Goal: Information Seeking & Learning: Learn about a topic

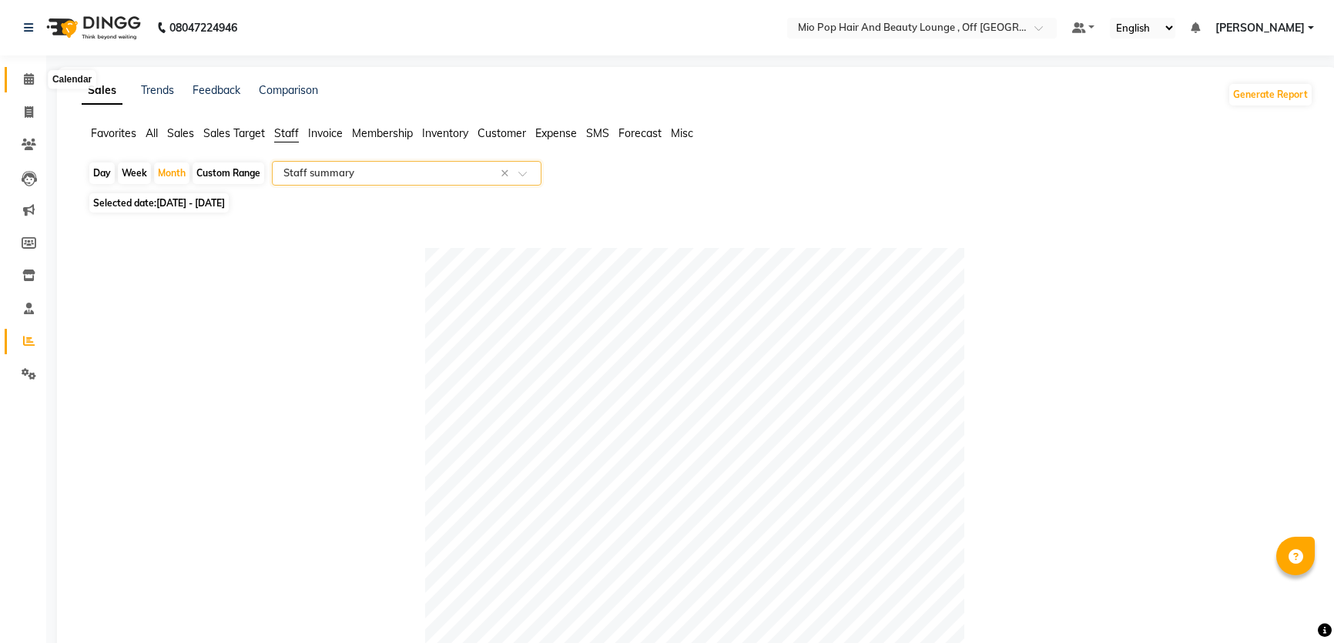
click at [20, 78] on span at bounding box center [28, 80] width 27 height 18
click at [31, 99] on li "Invoice" at bounding box center [23, 112] width 46 height 33
drag, startPoint x: 32, startPoint y: 108, endPoint x: 35, endPoint y: 123, distance: 15.6
click at [32, 109] on icon at bounding box center [29, 112] width 8 height 12
select select "service"
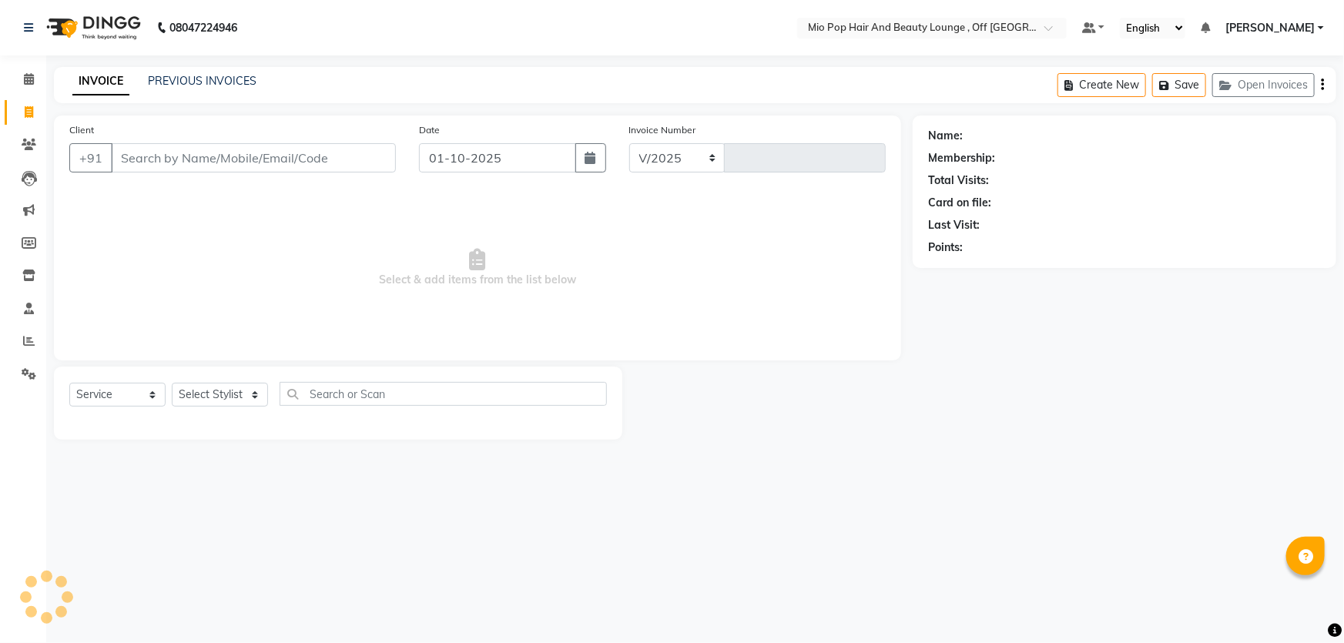
select select "6567"
type input "1573"
click at [246, 386] on select "Select Stylist" at bounding box center [220, 395] width 96 height 24
select select "55180"
click at [172, 383] on select "Select Stylist Abhishek anas [PERSON_NAME] [PERSON_NAME] [PERSON_NAME] preeti […" at bounding box center [220, 395] width 96 height 24
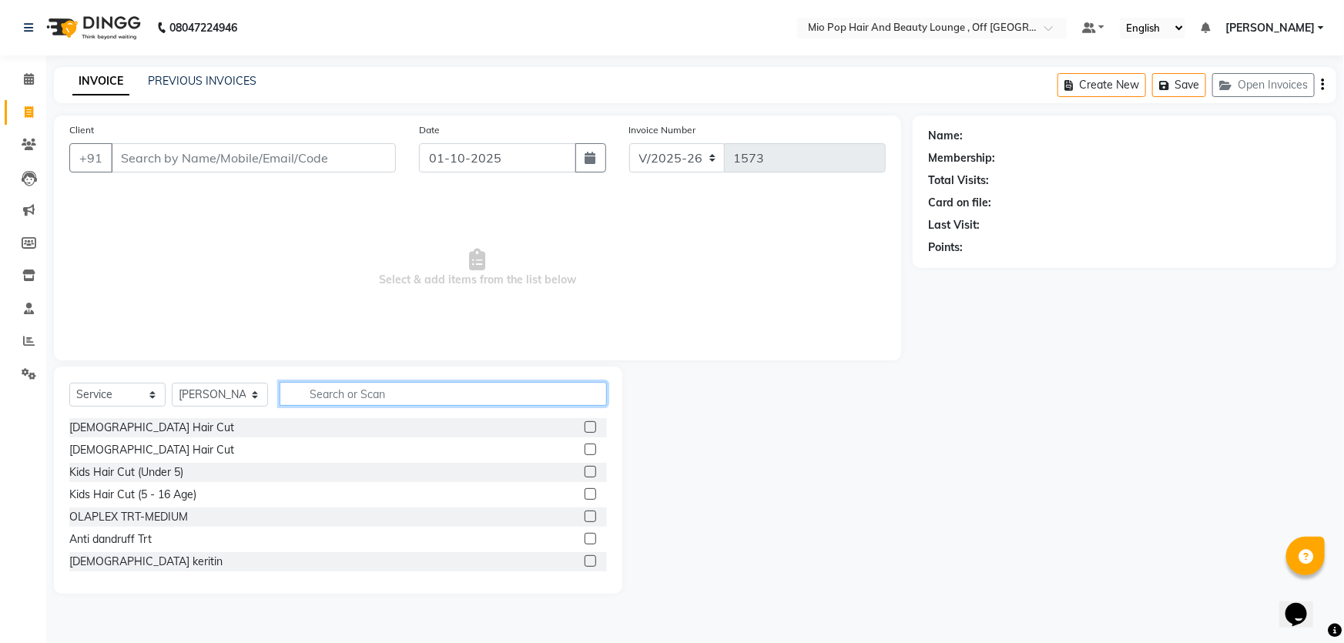
click at [343, 387] on input "text" at bounding box center [442, 394] width 327 height 24
click at [132, 452] on div "[DEMOGRAPHIC_DATA] Hair Cut" at bounding box center [151, 450] width 165 height 16
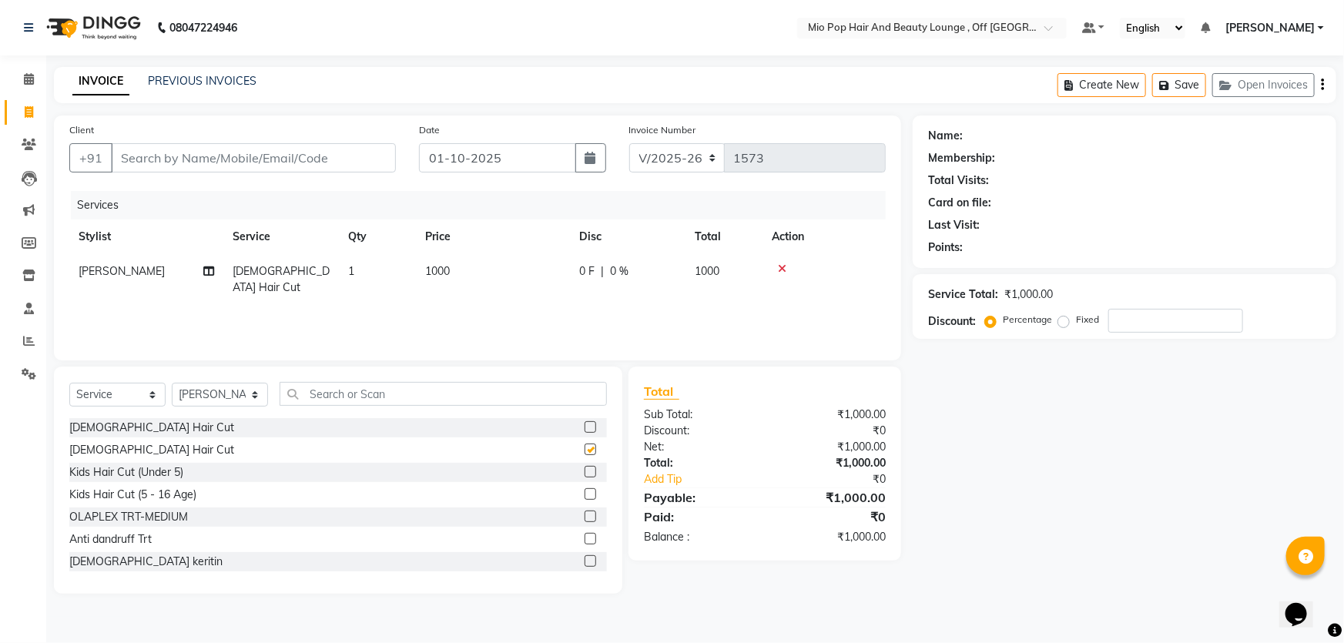
checkbox input "false"
click at [457, 391] on input "text" at bounding box center [442, 394] width 327 height 24
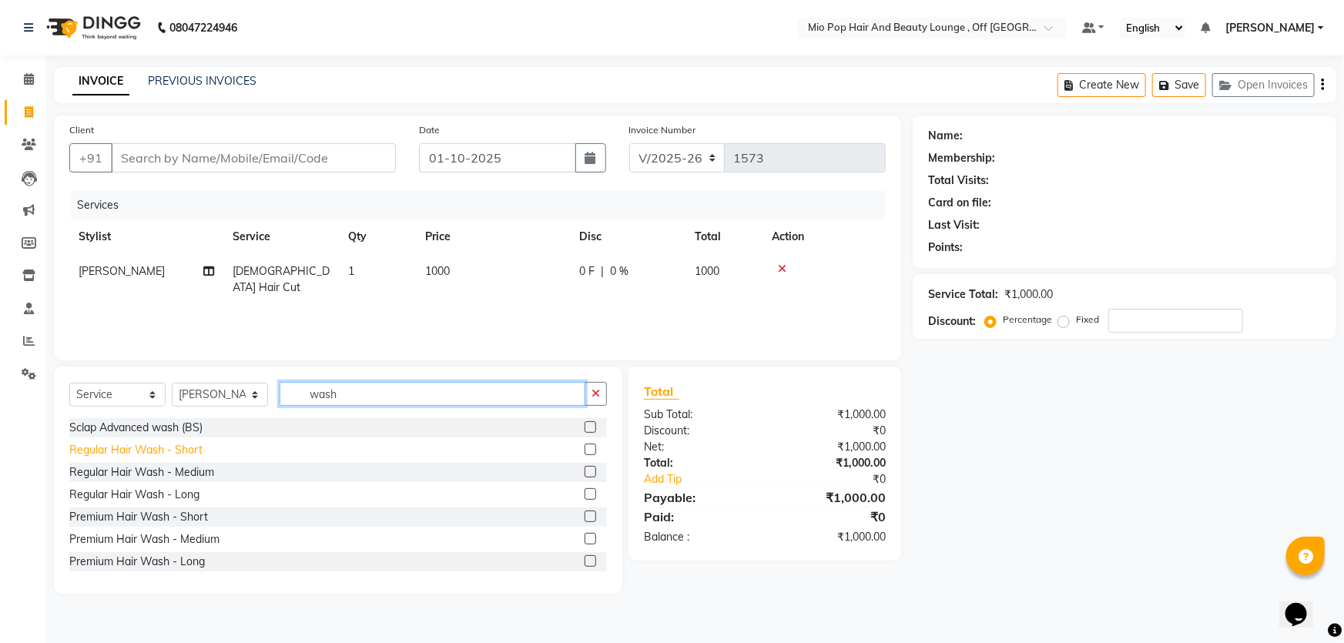
type input "wash"
click at [174, 452] on div "Regular Hair Wash - Short" at bounding box center [135, 450] width 133 height 16
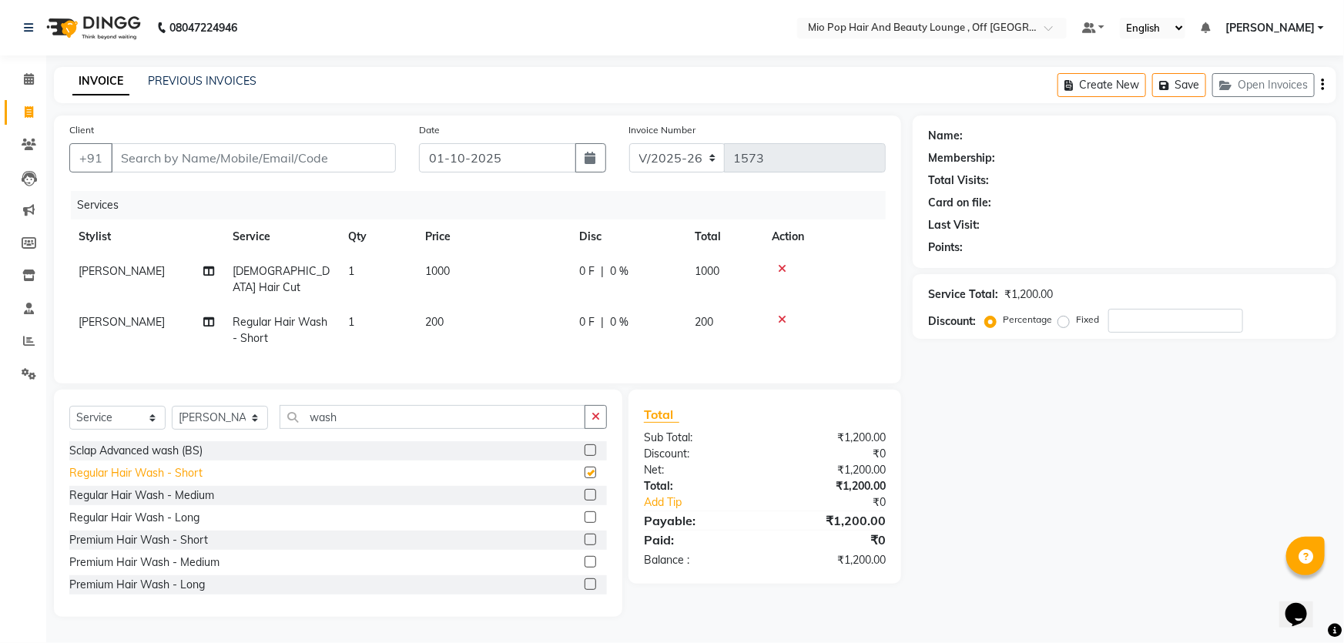
checkbox input "false"
click at [627, 273] on span "0 %" at bounding box center [619, 271] width 18 height 16
select select "55180"
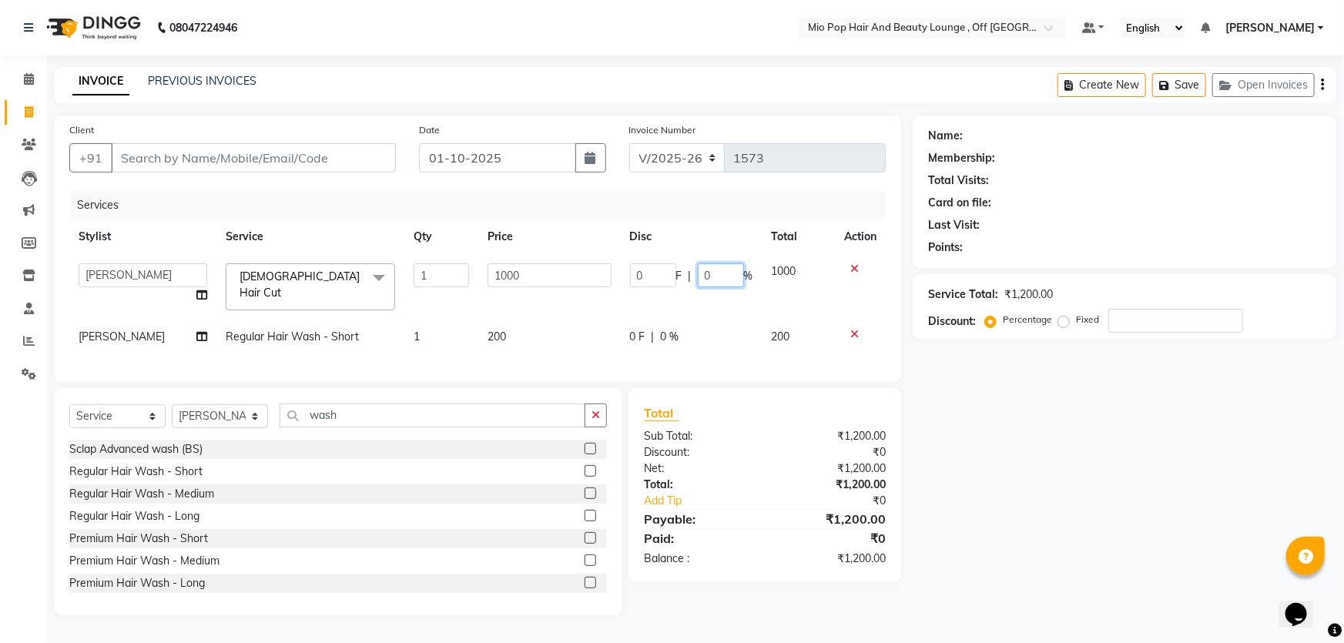
click at [708, 279] on input "0" at bounding box center [721, 275] width 46 height 24
type input "5"
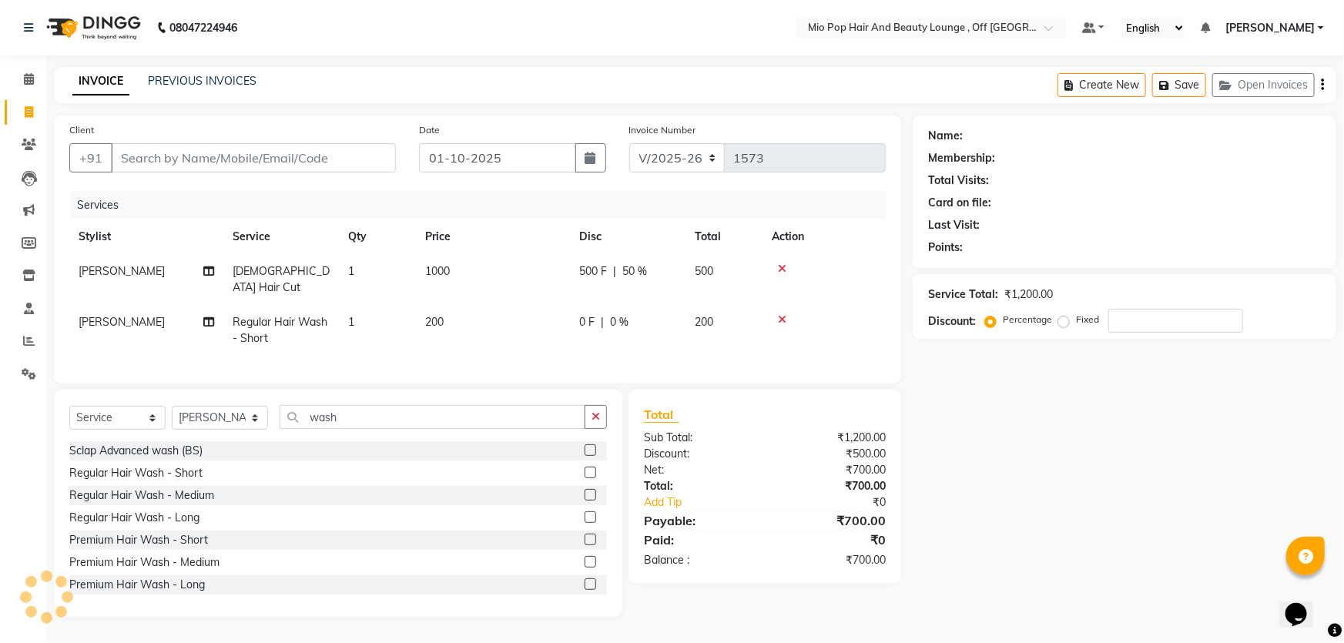
drag, startPoint x: 689, startPoint y: 316, endPoint x: 811, endPoint y: 286, distance: 125.3
click at [812, 283] on td at bounding box center [823, 279] width 123 height 51
click at [166, 164] on input "Client" at bounding box center [253, 157] width 285 height 29
type input "9"
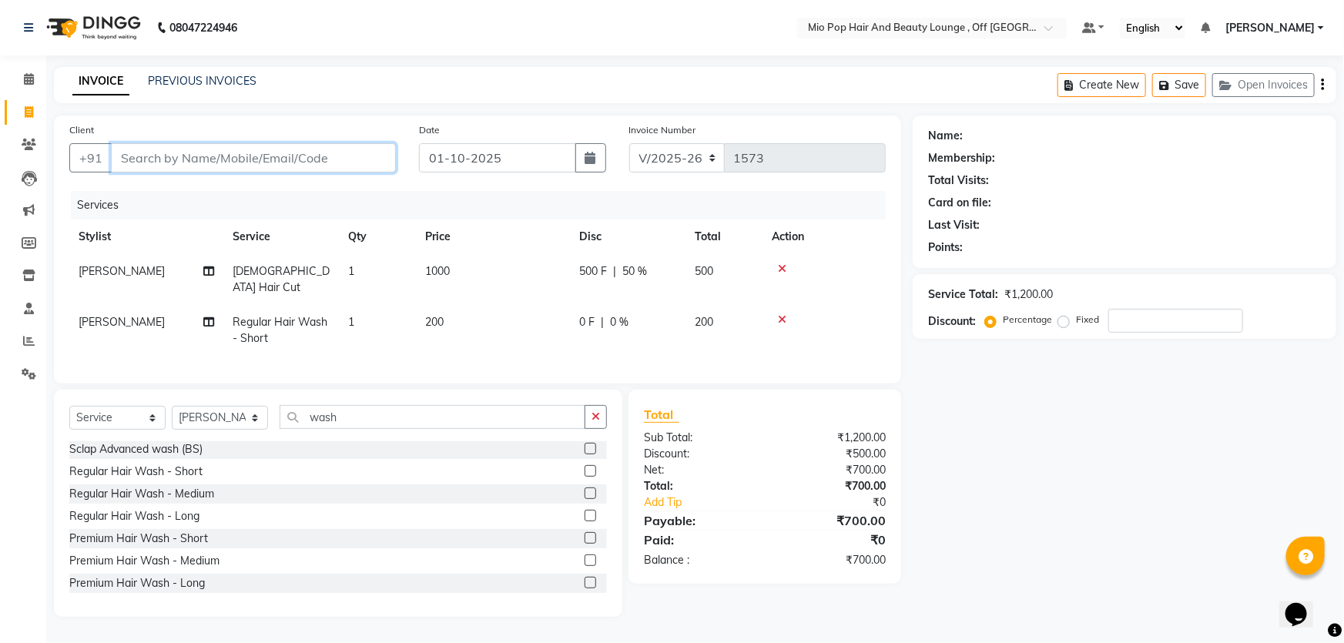
type input "0"
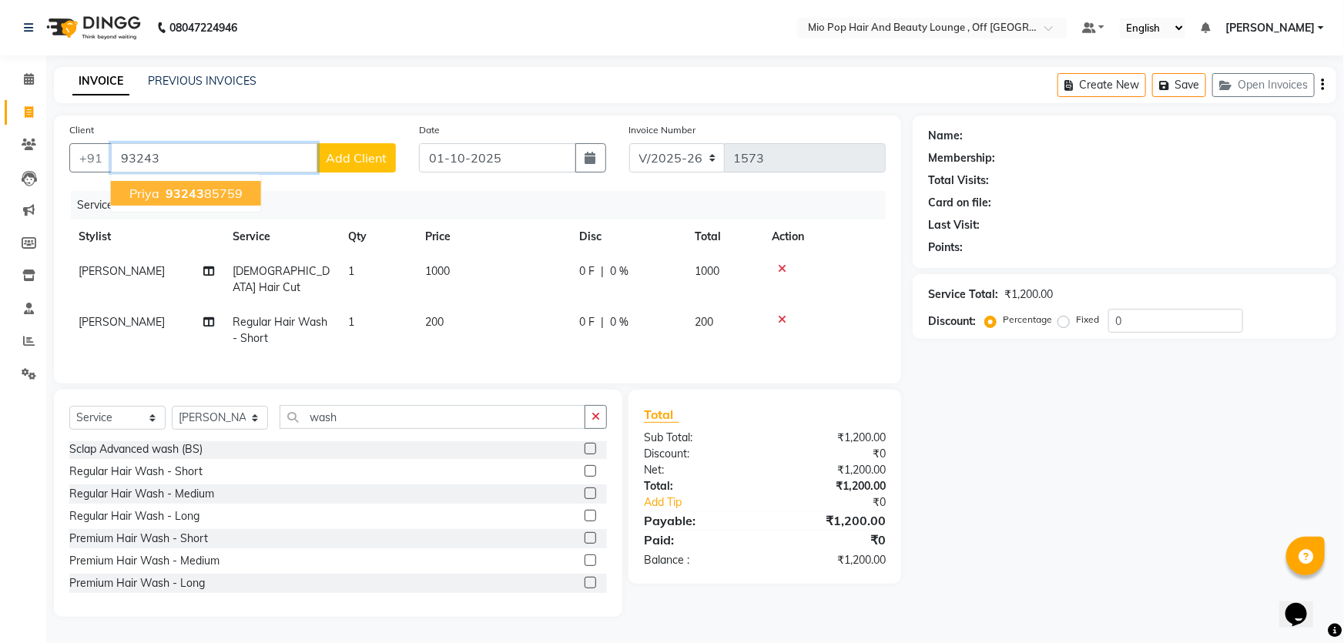
click at [219, 196] on ngb-highlight "93243 85759" at bounding box center [202, 193] width 80 height 15
type input "9324385759"
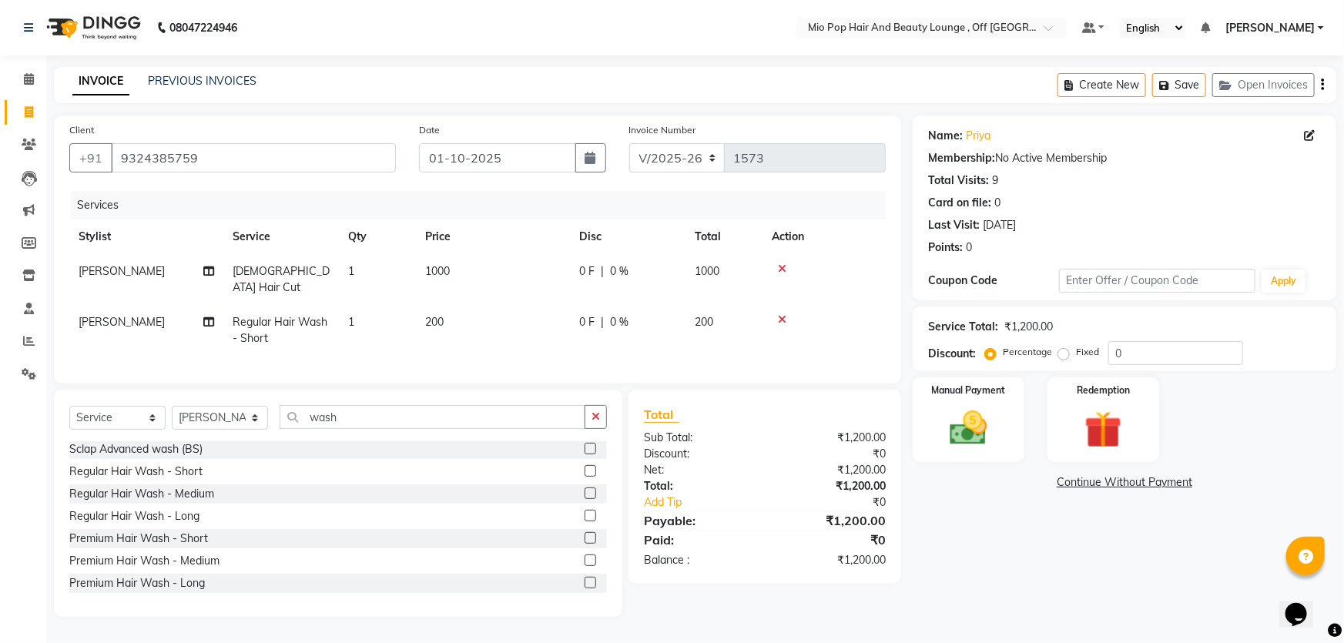
drag, startPoint x: 608, startPoint y: 275, endPoint x: 627, endPoint y: 268, distance: 19.7
click at [614, 272] on div "0 F | 0 %" at bounding box center [627, 271] width 97 height 16
select select "55180"
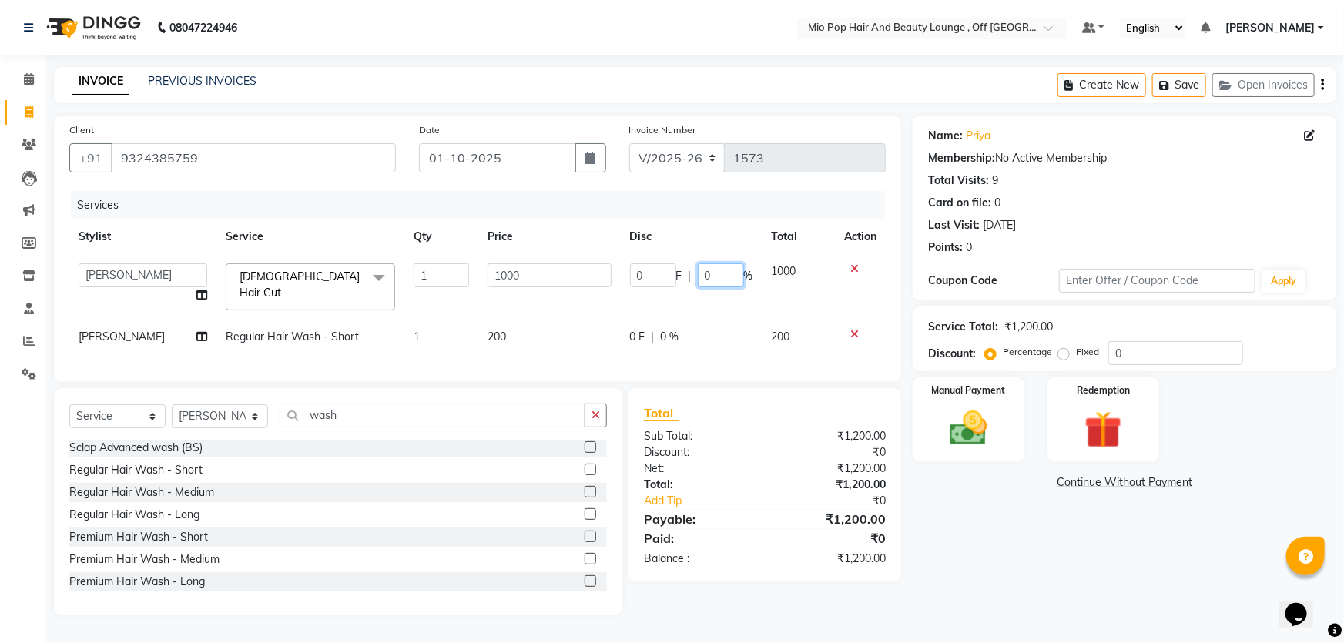
click at [723, 269] on input "0" at bounding box center [721, 275] width 46 height 24
type input "50"
click at [718, 333] on tr "[PERSON_NAME] Regular Hair Wash - Short 1 200 0 F | 0 % 200" at bounding box center [477, 337] width 816 height 35
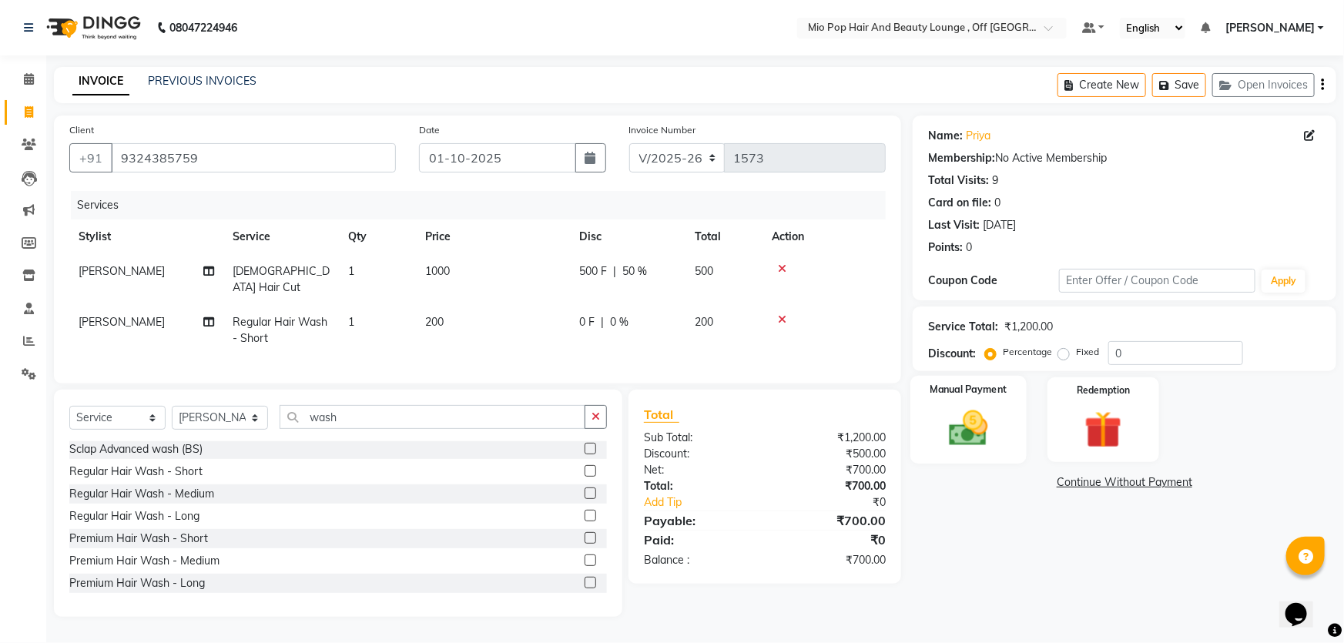
click at [995, 418] on img at bounding box center [968, 428] width 63 height 45
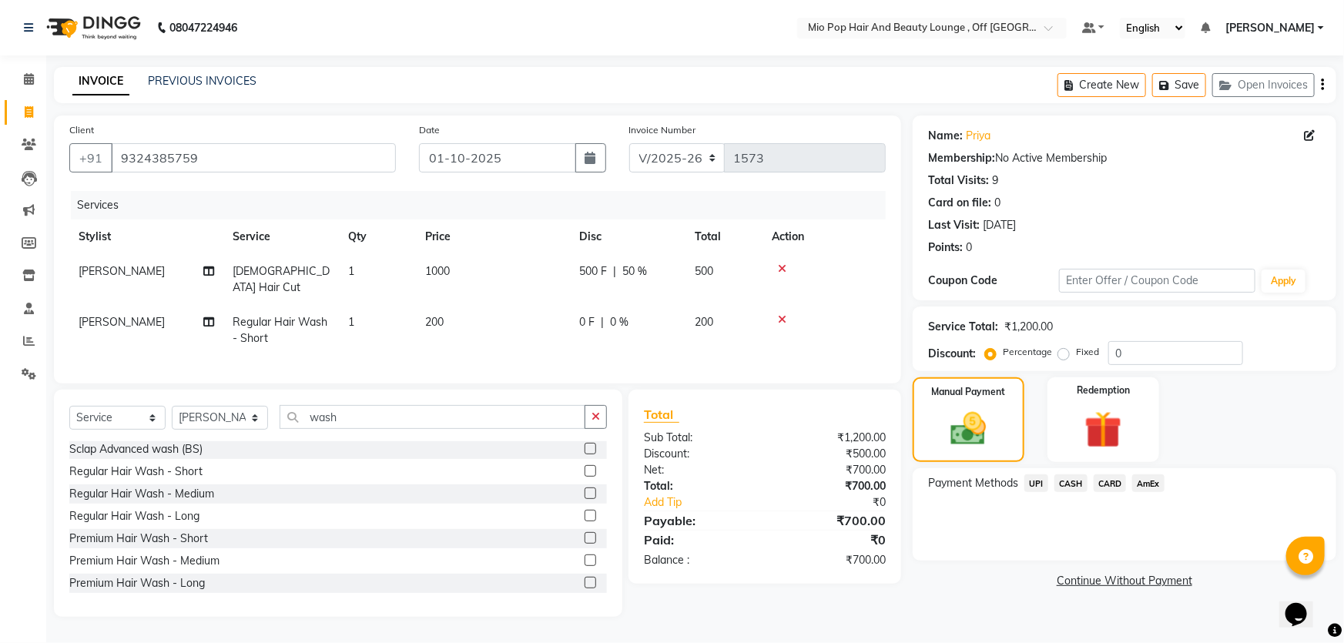
click at [1071, 484] on span "CASH" at bounding box center [1070, 483] width 33 height 18
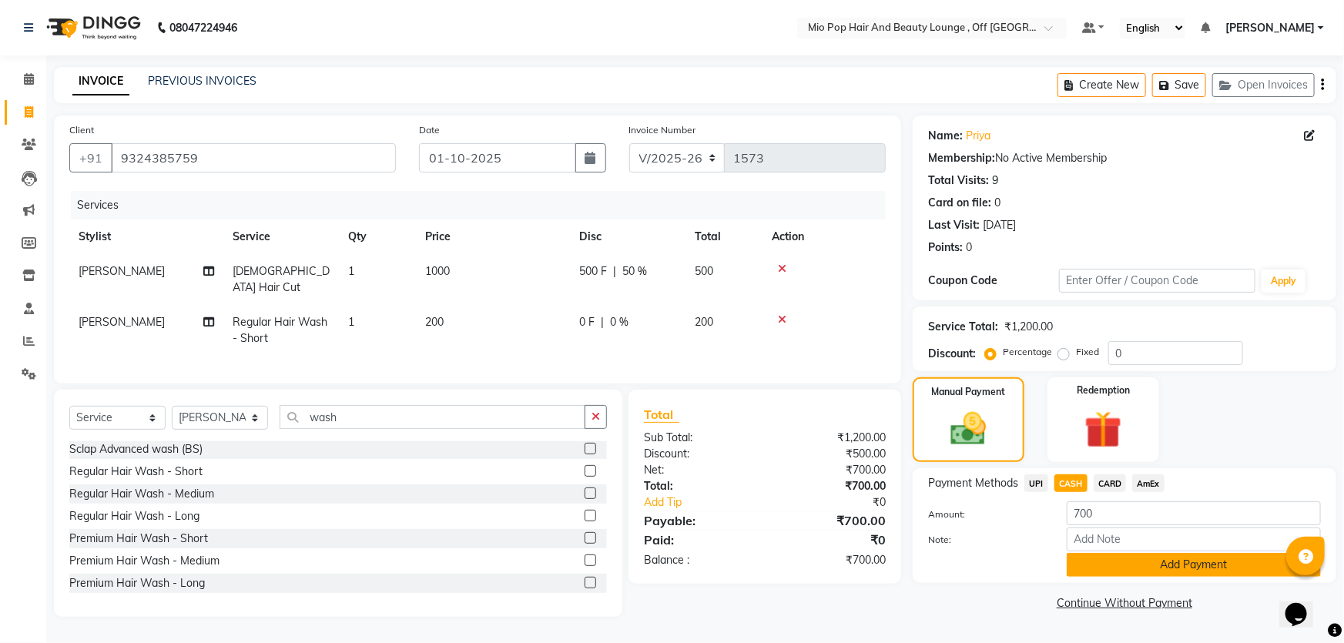
click at [1133, 566] on button "Add Payment" at bounding box center [1193, 565] width 254 height 24
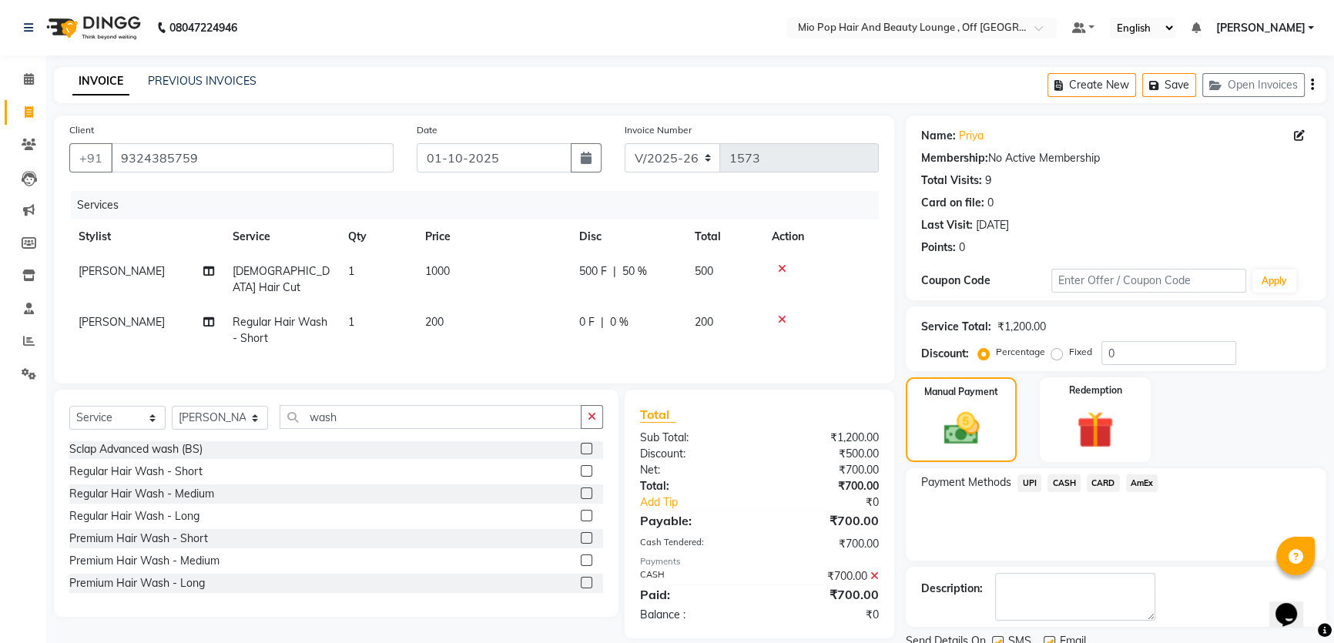
scroll to position [58, 0]
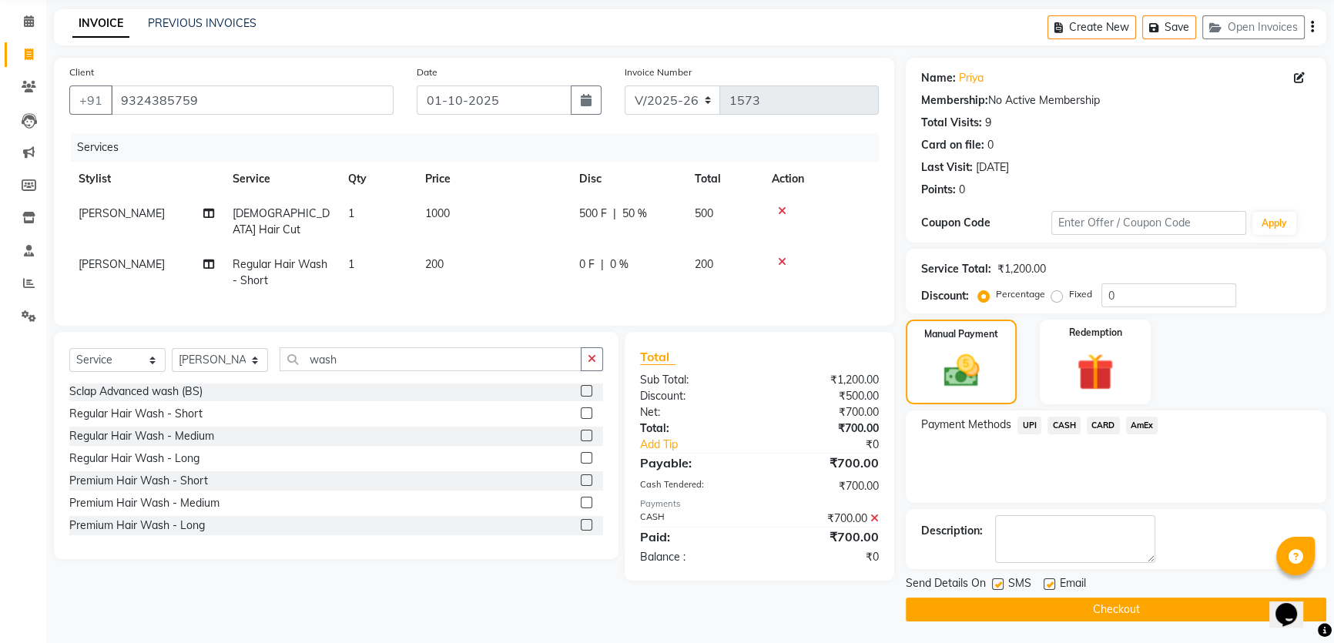
click at [1116, 603] on button "Checkout" at bounding box center [1115, 609] width 420 height 24
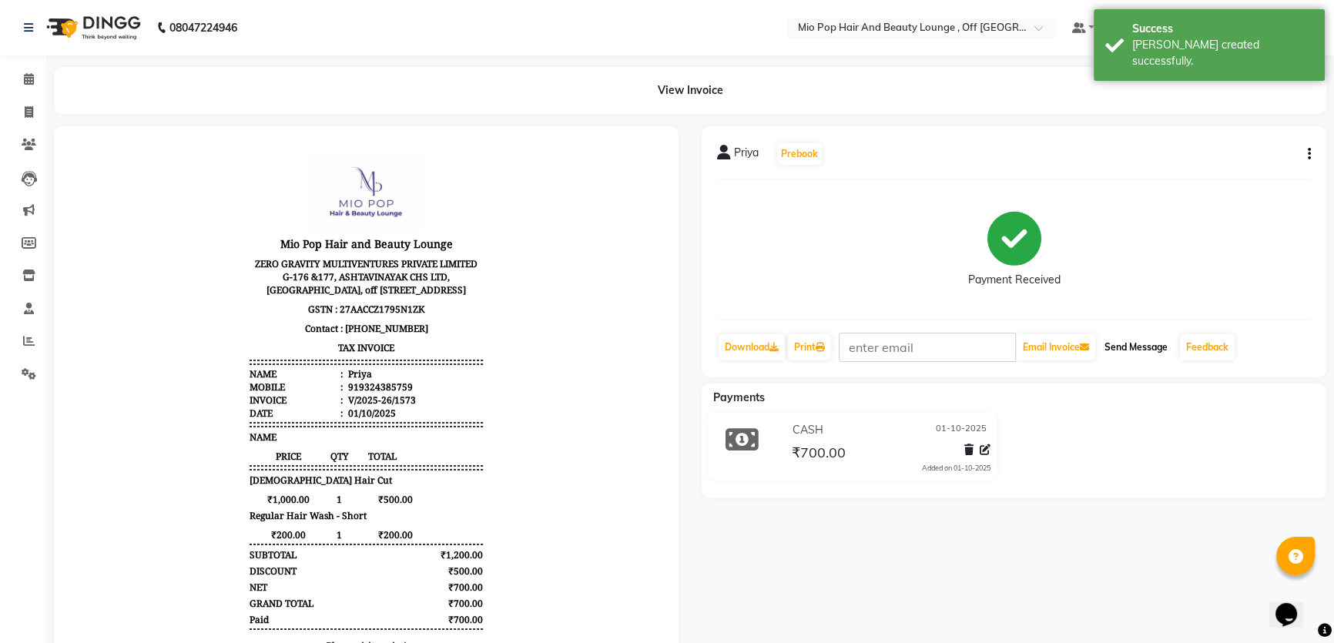
click at [1127, 343] on button "Send Message" at bounding box center [1135, 347] width 75 height 26
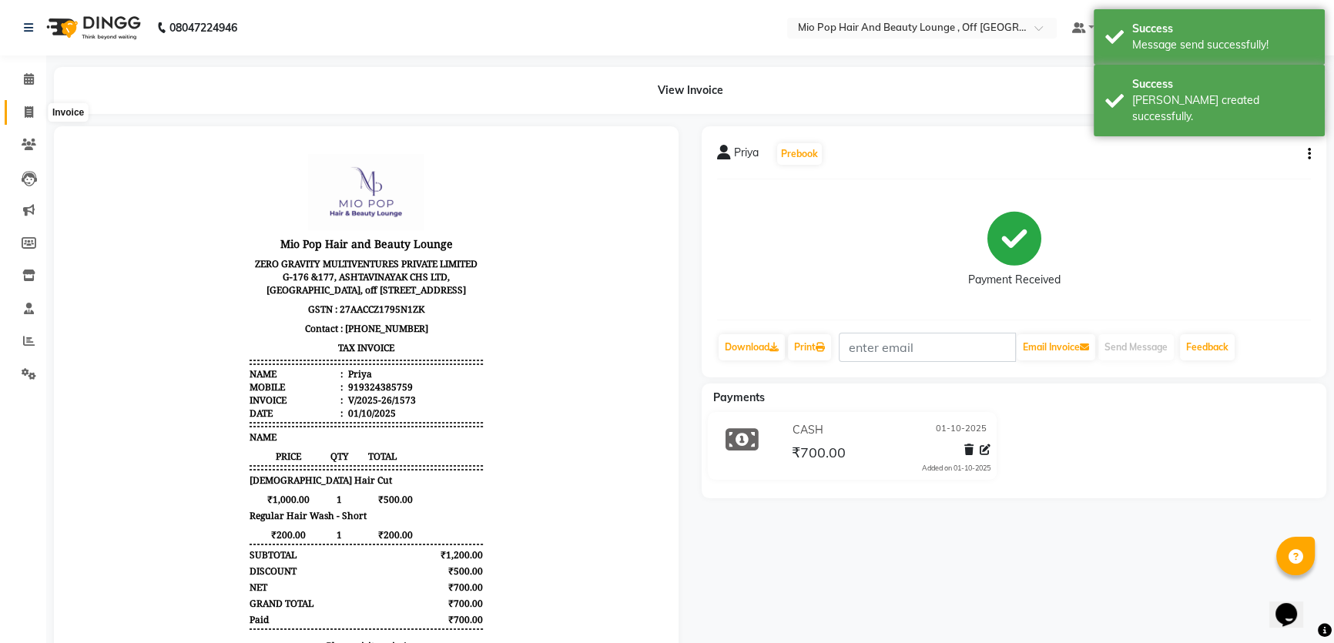
click at [25, 106] on icon at bounding box center [29, 112] width 8 height 12
select select "6567"
select select "service"
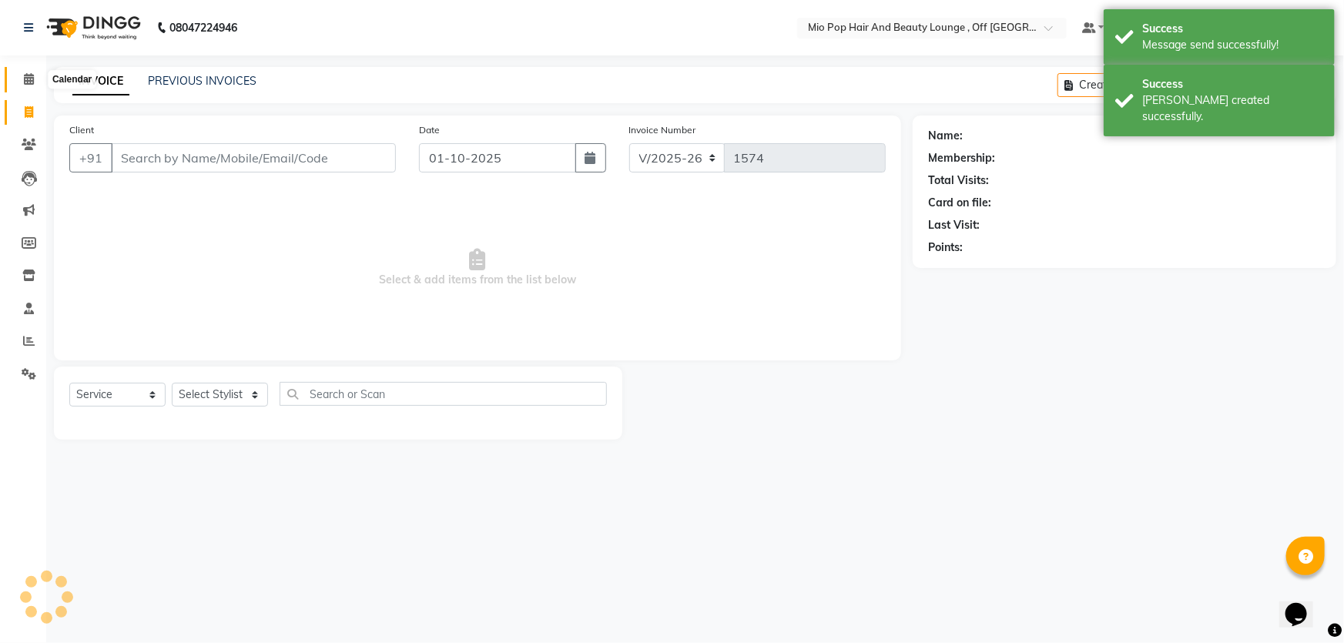
click at [17, 71] on span at bounding box center [28, 80] width 27 height 18
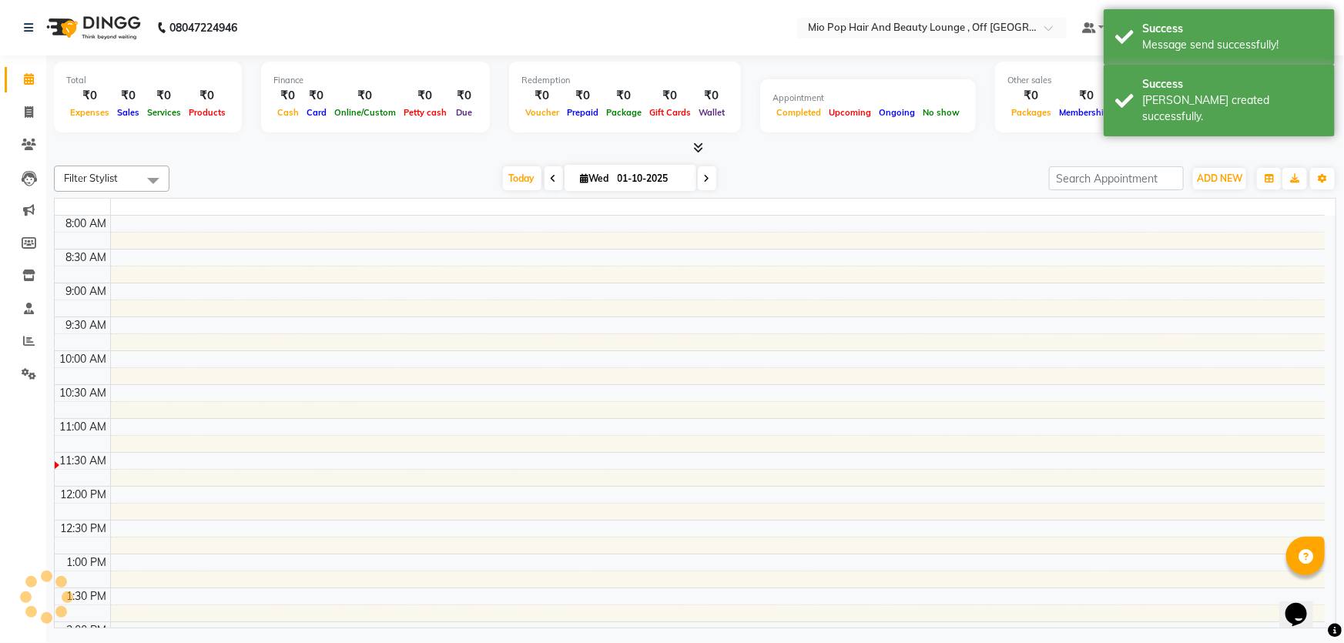
click at [25, 76] on icon at bounding box center [29, 79] width 10 height 12
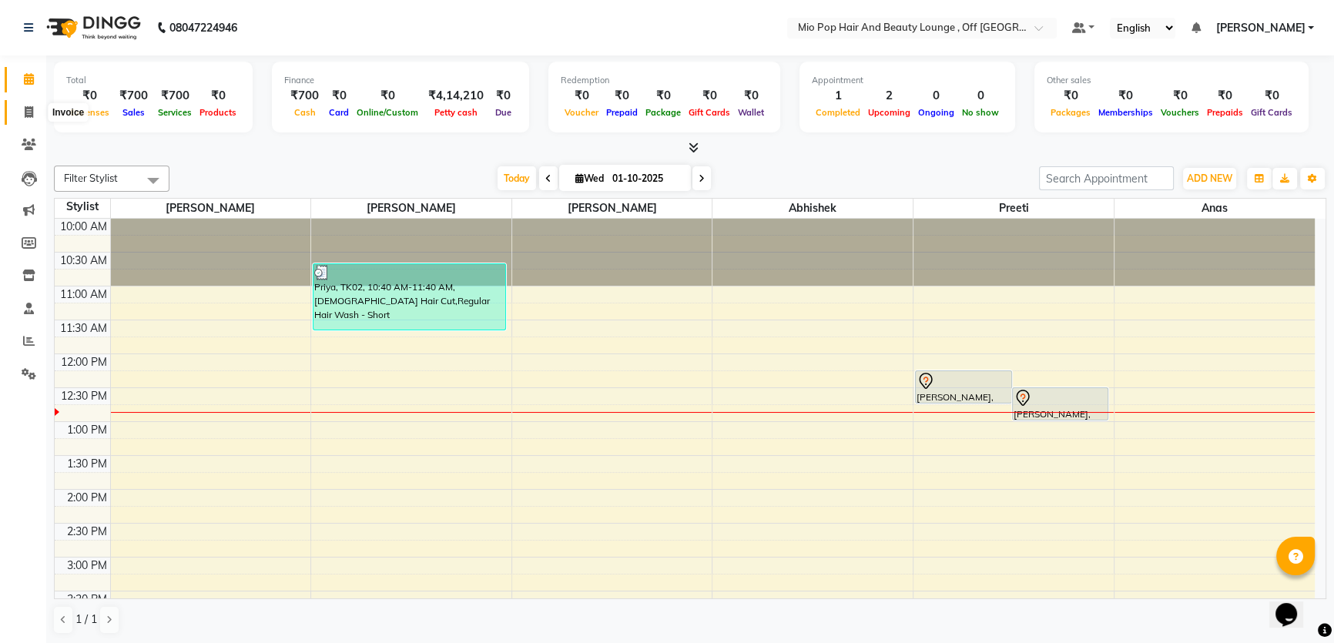
click at [35, 120] on span at bounding box center [28, 113] width 27 height 18
select select "6567"
select select "service"
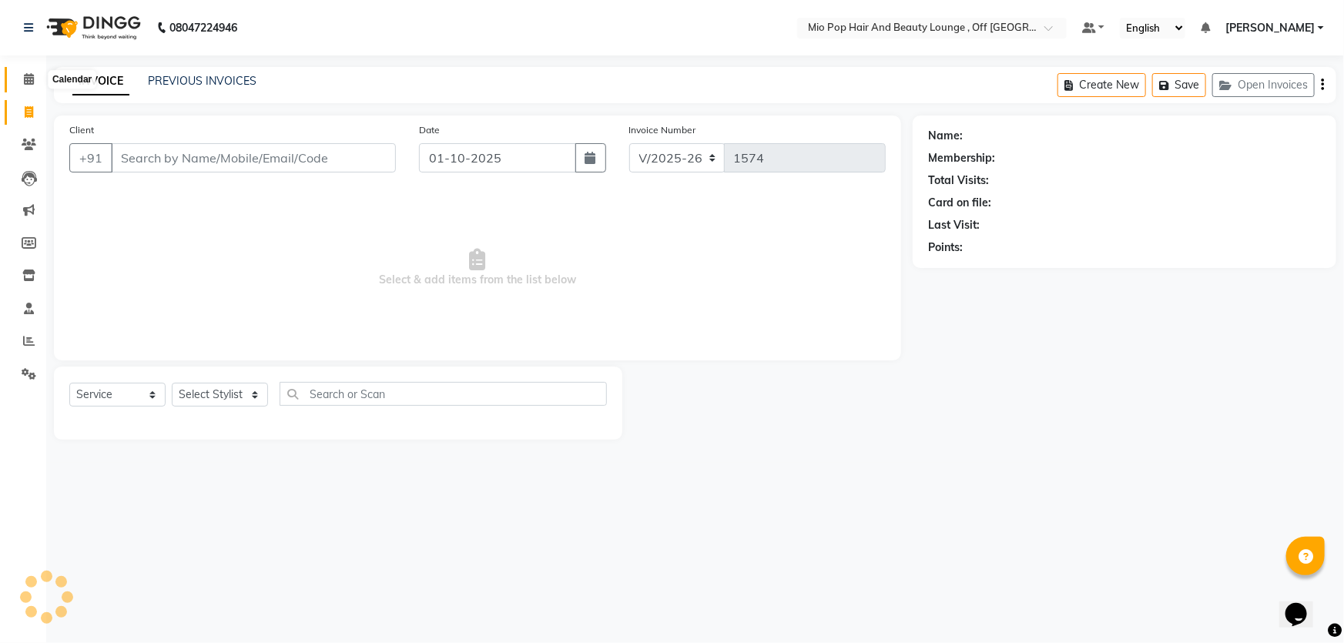
click at [22, 83] on span at bounding box center [28, 80] width 27 height 18
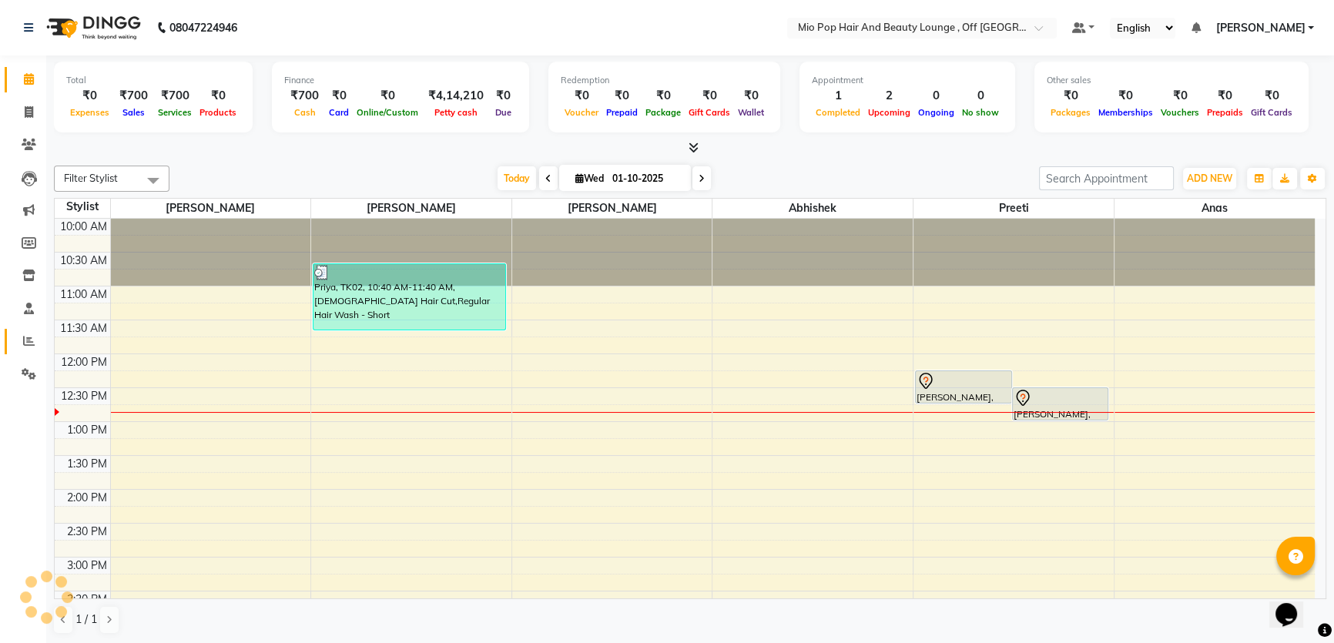
click at [29, 344] on icon at bounding box center [29, 341] width 12 height 12
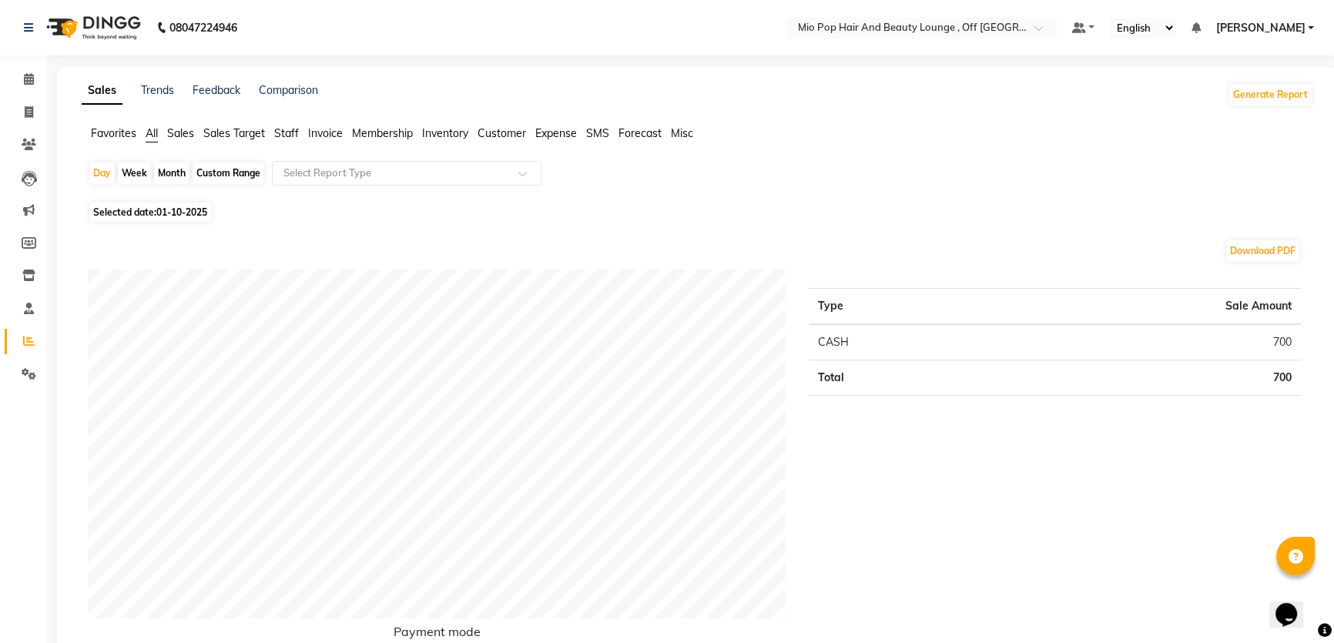
click at [182, 129] on span "Sales" at bounding box center [180, 133] width 27 height 14
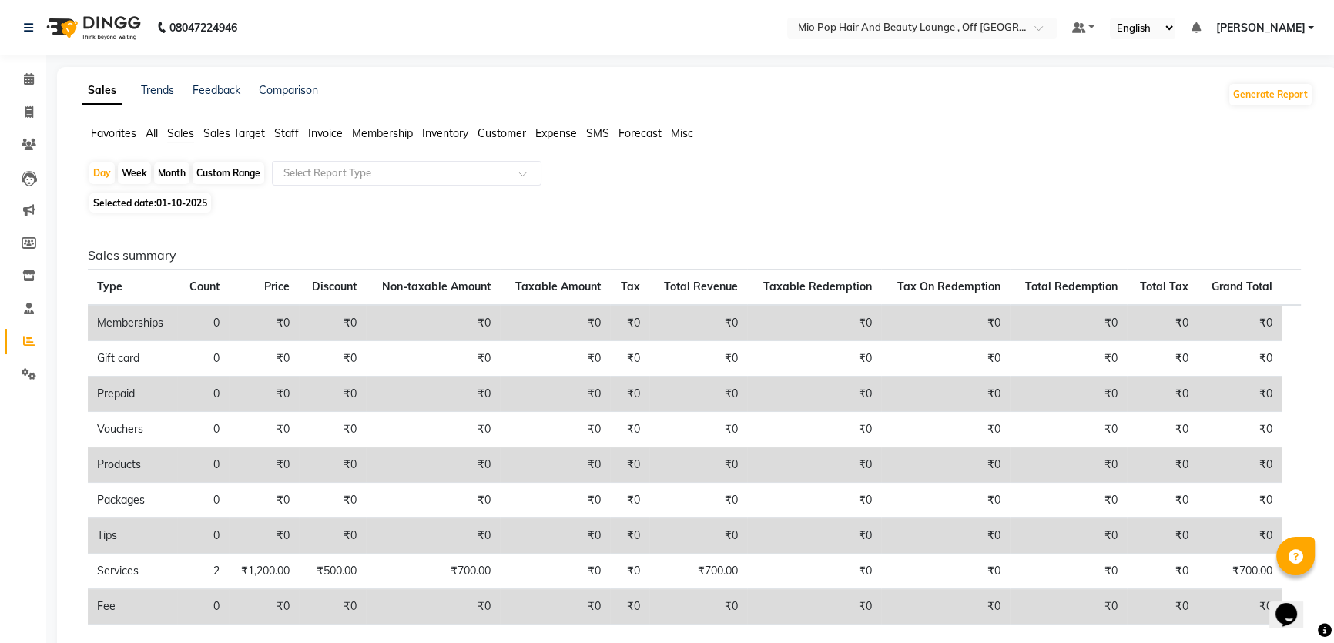
click at [185, 165] on div "Month" at bounding box center [171, 173] width 35 height 22
select select "10"
select select "2025"
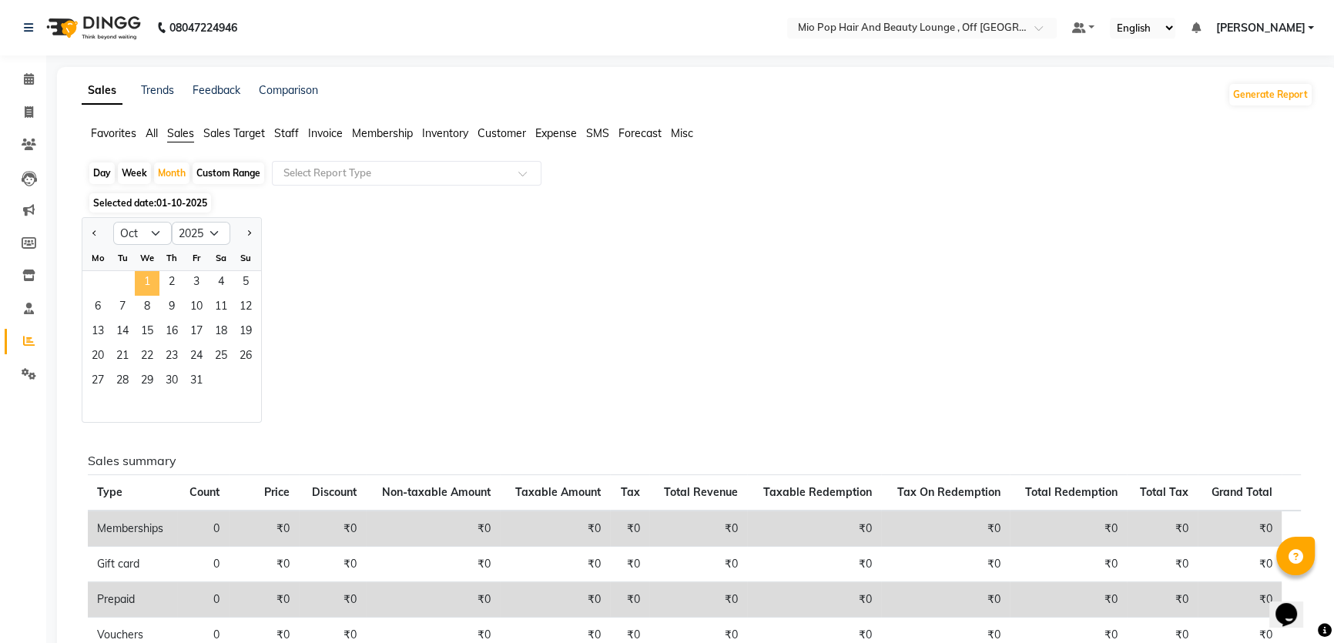
click at [158, 273] on span "1" at bounding box center [147, 283] width 25 height 25
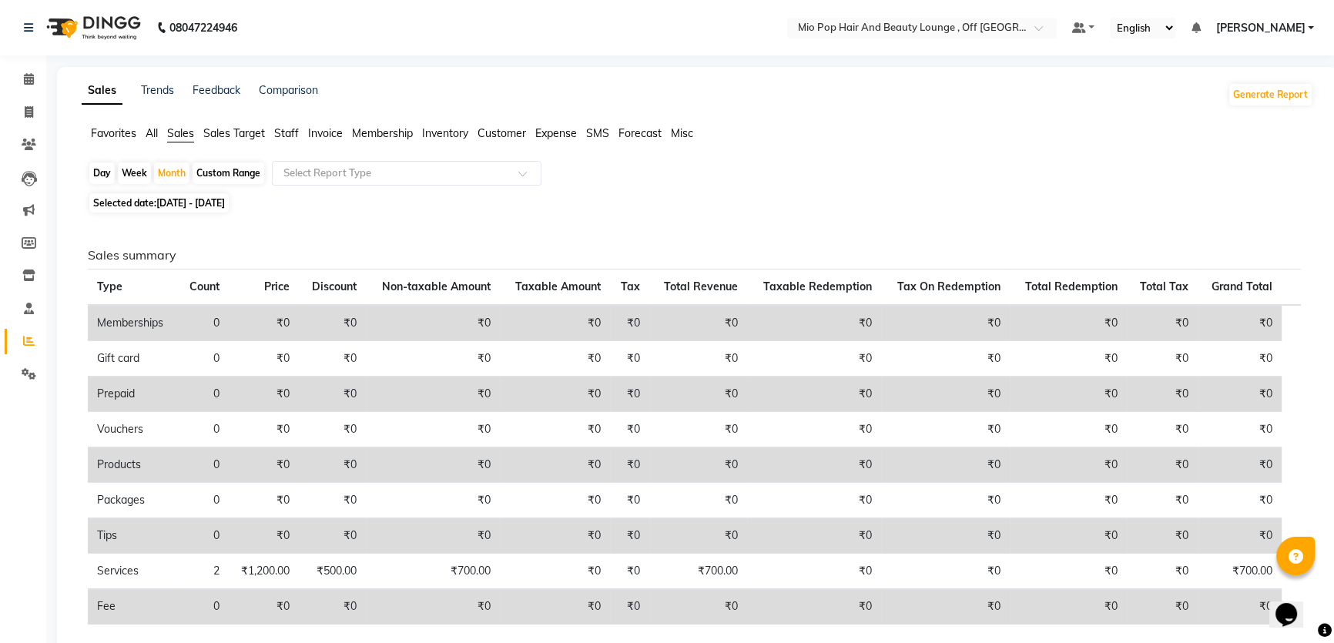
click at [109, 175] on div "Day" at bounding box center [101, 173] width 25 height 22
select select "10"
select select "2025"
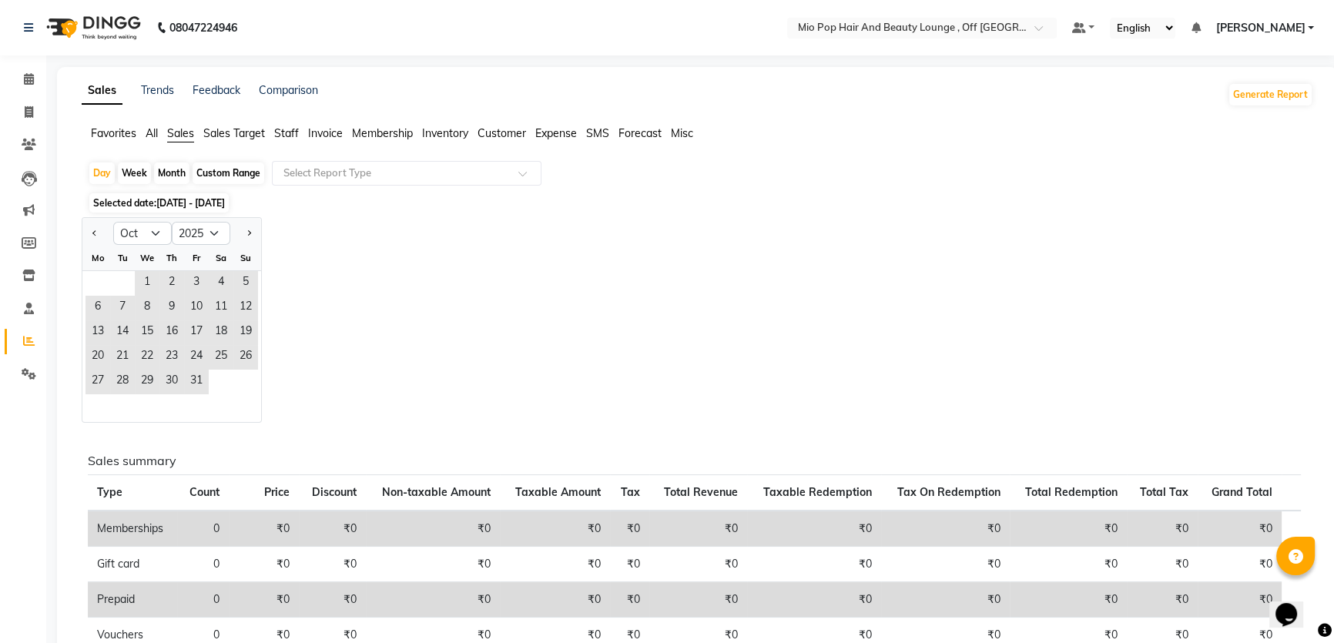
click at [136, 179] on div "Week" at bounding box center [134, 173] width 33 height 22
select select "10"
select select "2025"
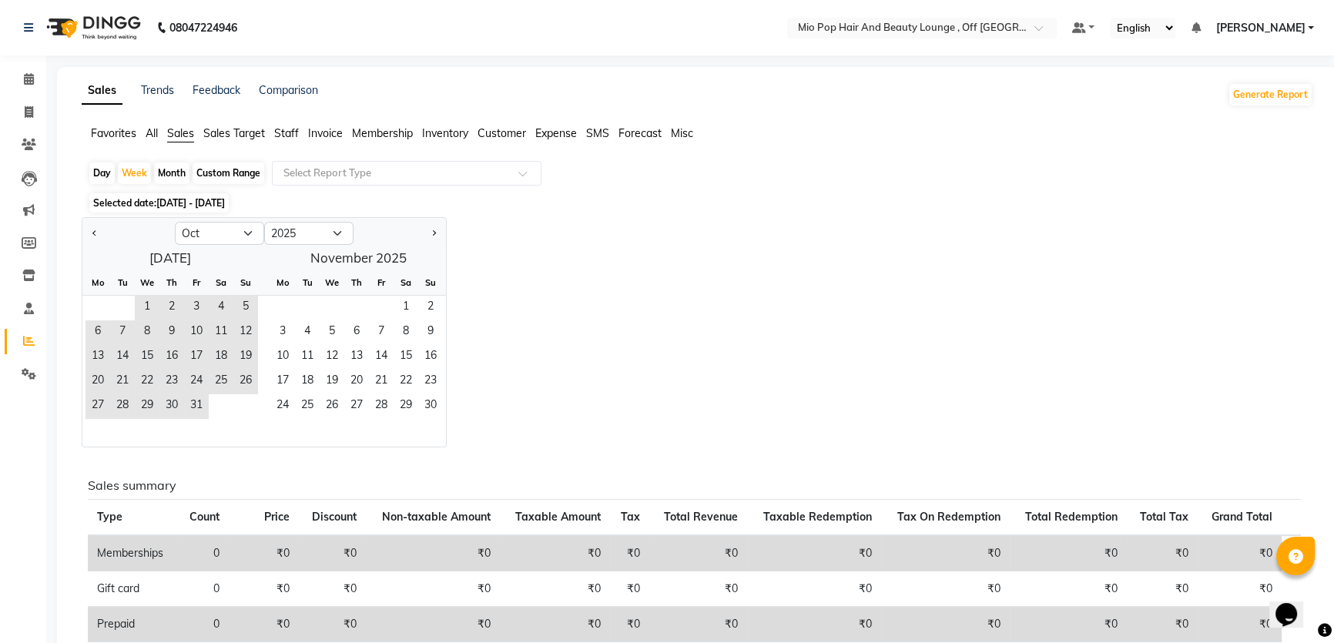
click at [85, 169] on div "Day Week Month Custom Range Select Report Type Selected date: [DATE] - [DATE] J…" at bounding box center [697, 592] width 1231 height 862
click at [99, 171] on div "Day" at bounding box center [101, 173] width 25 height 22
select select "10"
select select "2025"
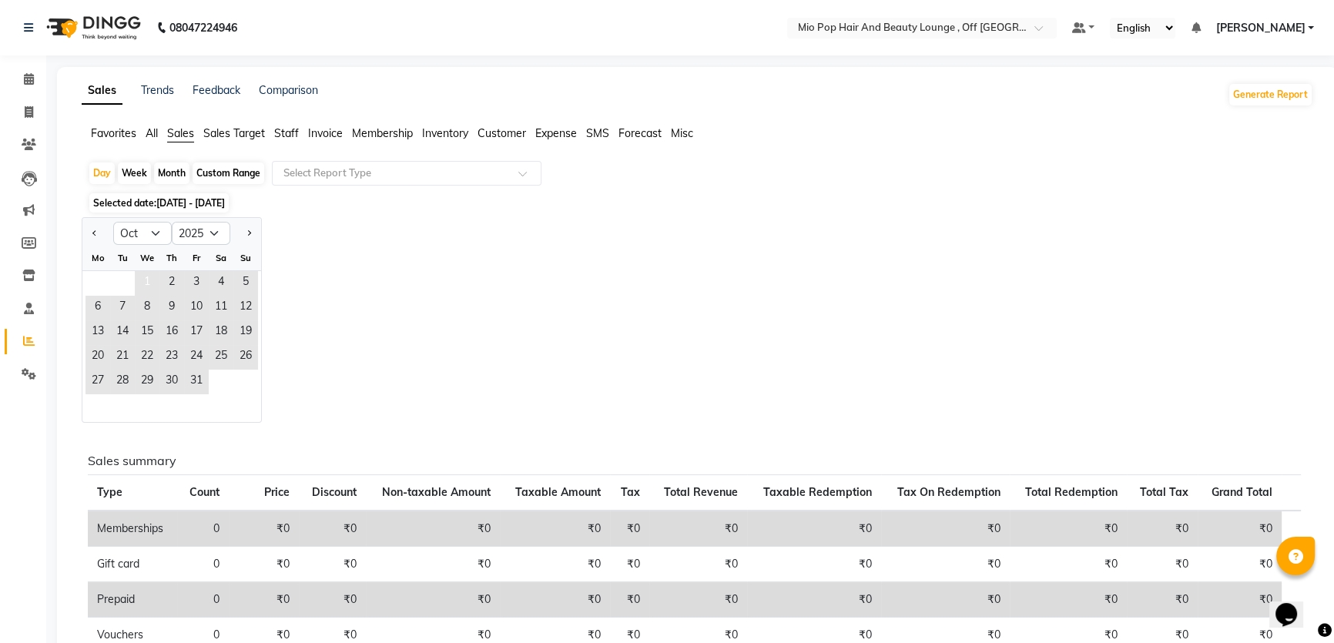
click at [152, 270] on ngb-datepicker-month "Mo Tu We Th Fr Sa Su 1 2 3 4 5 6 7 8 9 10 11 12 13 14 15 16 17 18 19 20 21 22 2…" at bounding box center [171, 334] width 179 height 176
drag, startPoint x: 618, startPoint y: 196, endPoint x: 591, endPoint y: 212, distance: 31.7
click at [605, 209] on div "Selected date: [DATE] - [DATE]" at bounding box center [700, 203] width 1225 height 16
click at [152, 280] on span "1" at bounding box center [147, 283] width 25 height 25
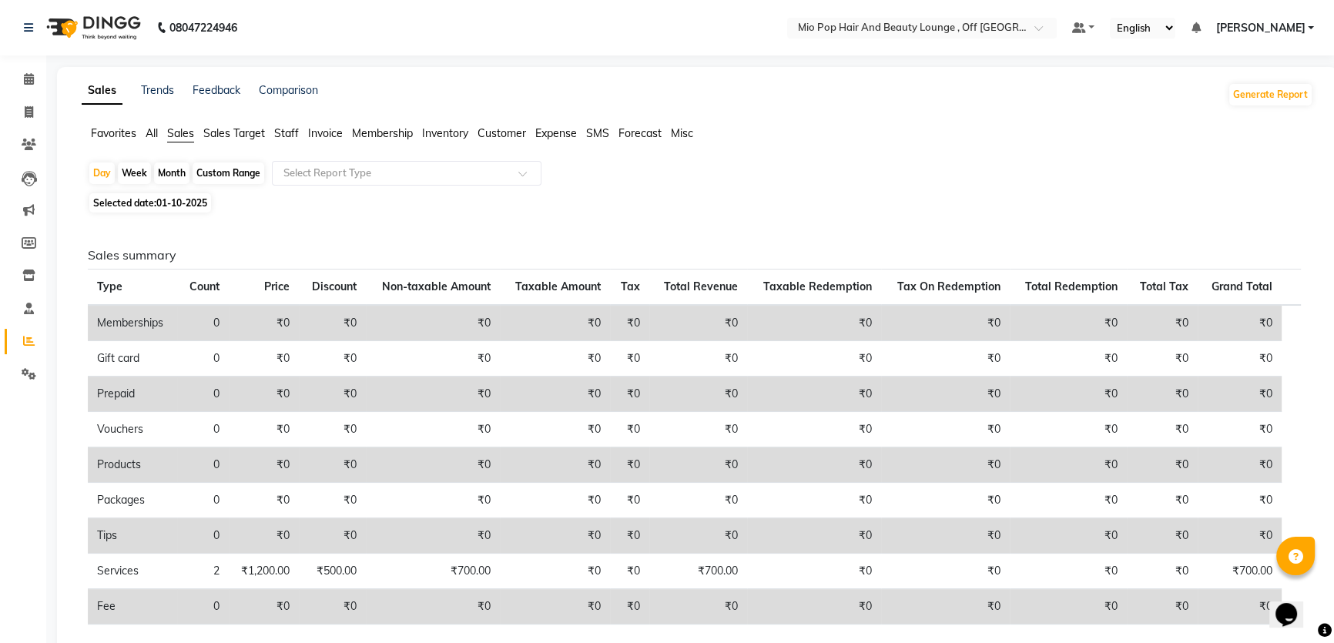
click at [294, 129] on span "Staff" at bounding box center [286, 133] width 25 height 14
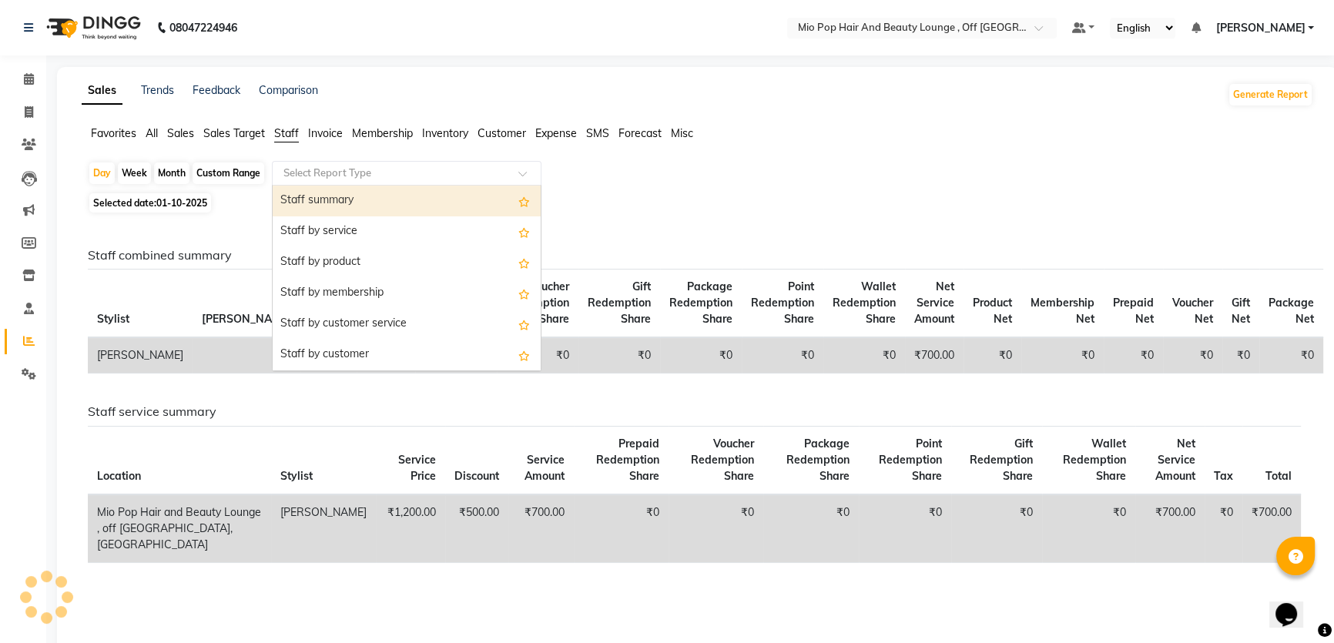
click at [354, 166] on input "text" at bounding box center [391, 173] width 222 height 15
click at [384, 200] on div "Staff summary" at bounding box center [407, 201] width 268 height 31
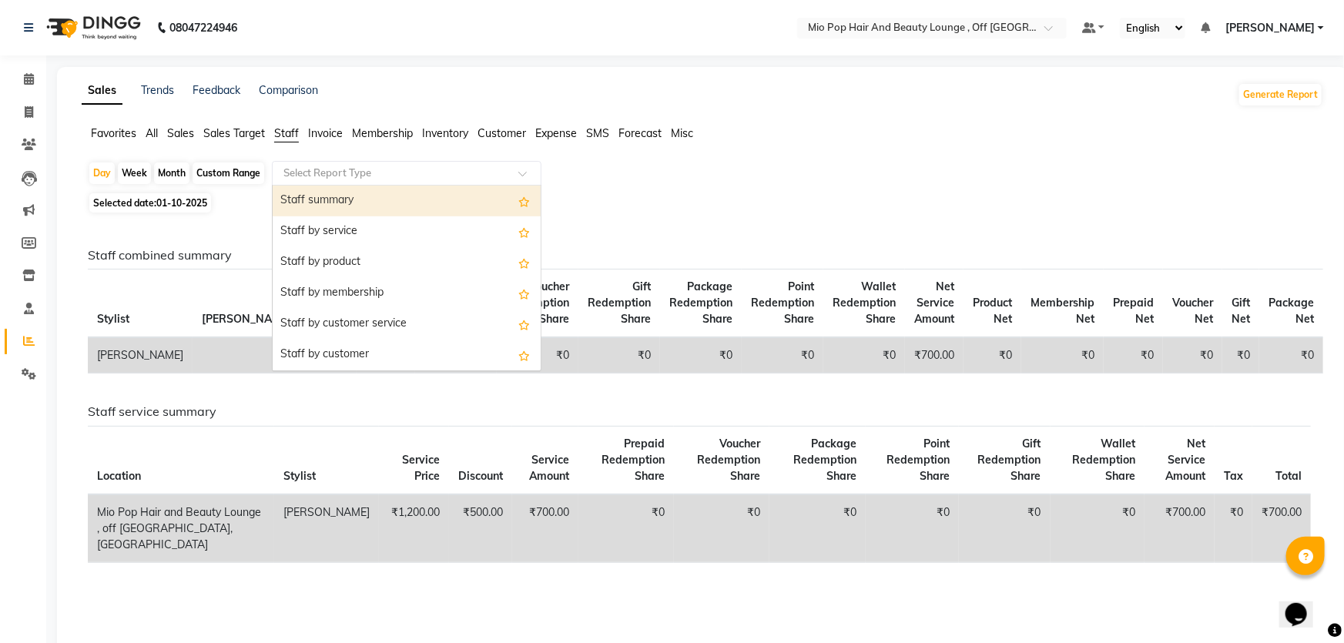
select select "full_report"
select select "csv"
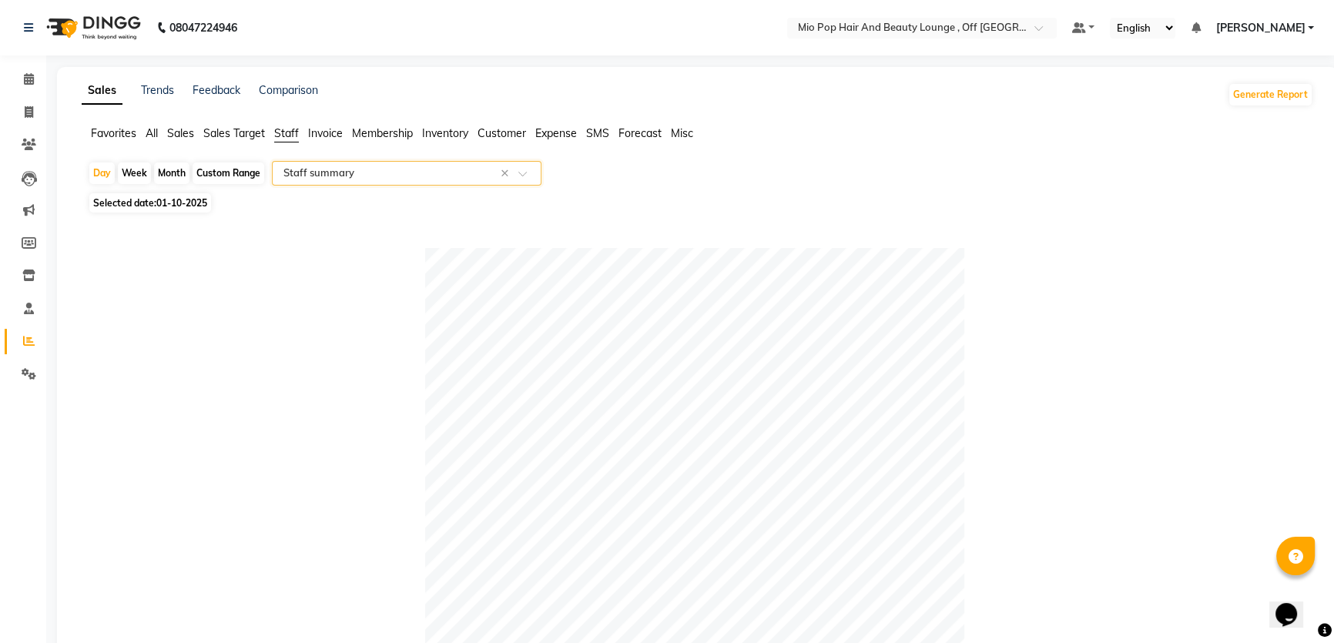
click at [713, 565] on div "Day Week Month Custom Range Select Report Type × Staff summary × Selected date:…" at bounding box center [697, 603] width 1231 height 885
click at [1156, 191] on div "Day Week Month Custom Range Select Report Type × Staff summary × Selected date:…" at bounding box center [697, 603] width 1231 height 885
